Goal: Transaction & Acquisition: Book appointment/travel/reservation

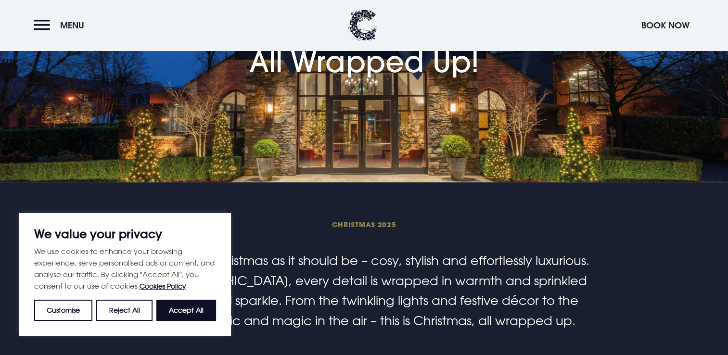
scroll to position [192, 0]
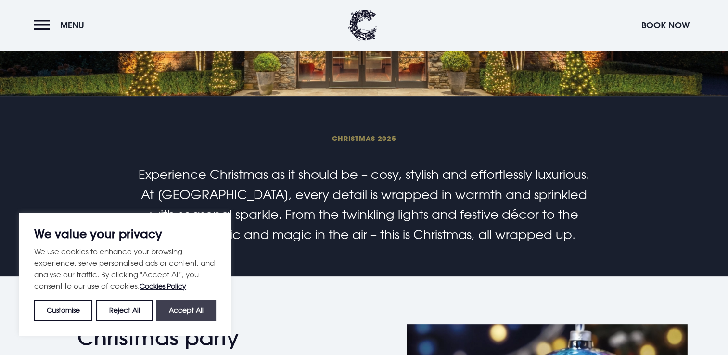
click at [183, 311] on button "Accept All" at bounding box center [186, 310] width 60 height 21
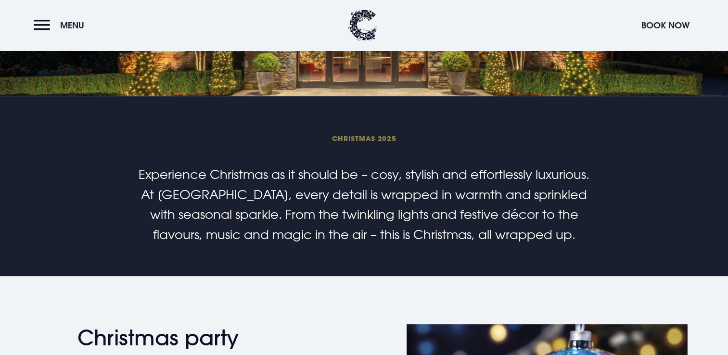
checkbox input "true"
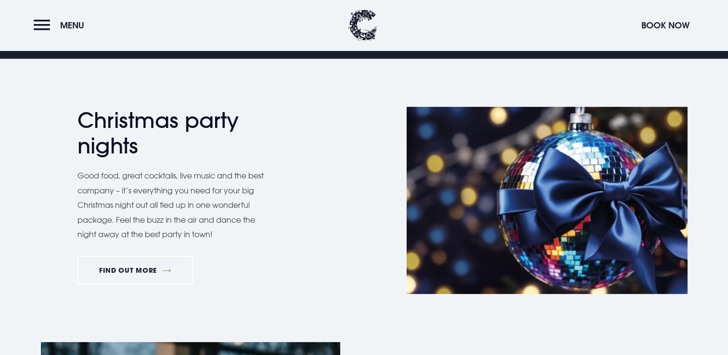
scroll to position [433, 0]
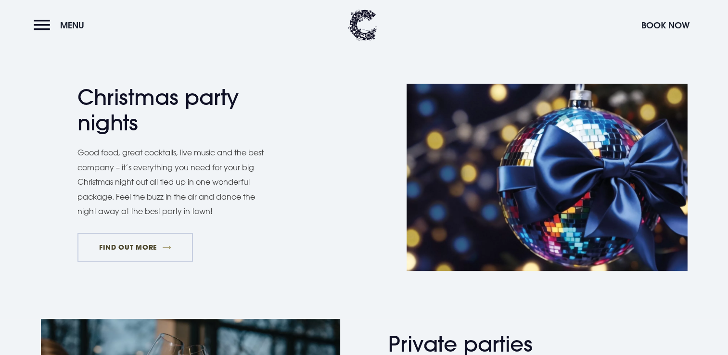
click at [154, 239] on link "FIND OUT MORE" at bounding box center [135, 247] width 116 height 29
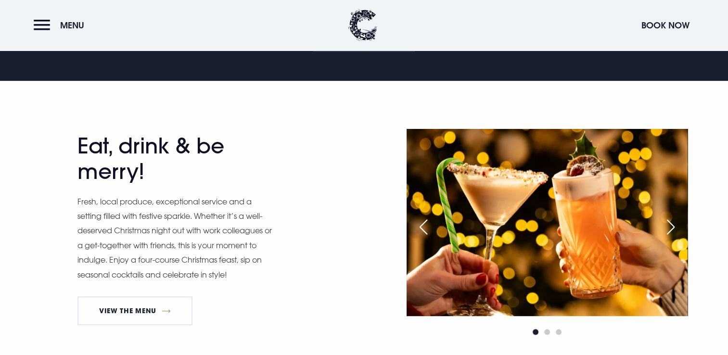
scroll to position [433, 0]
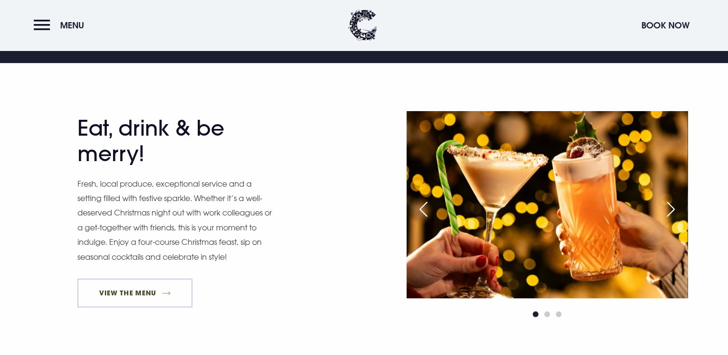
click at [130, 293] on link "View The Menu" at bounding box center [134, 292] width 115 height 29
